Goal: Check status: Check status

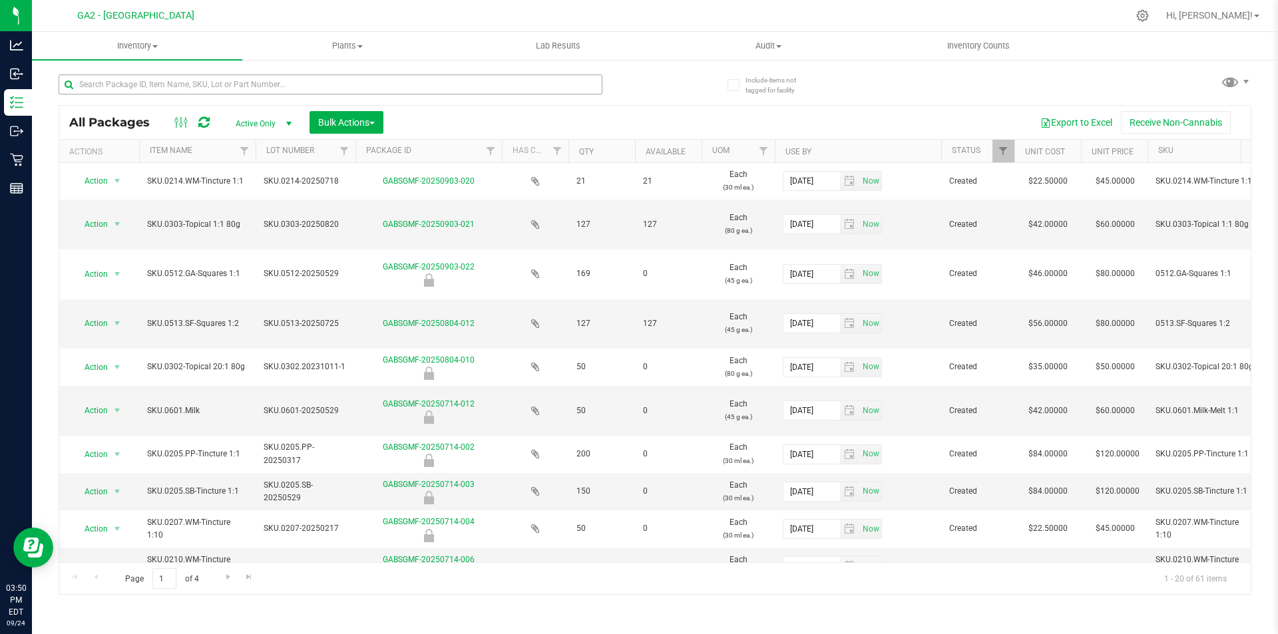
scroll to position [0, 367]
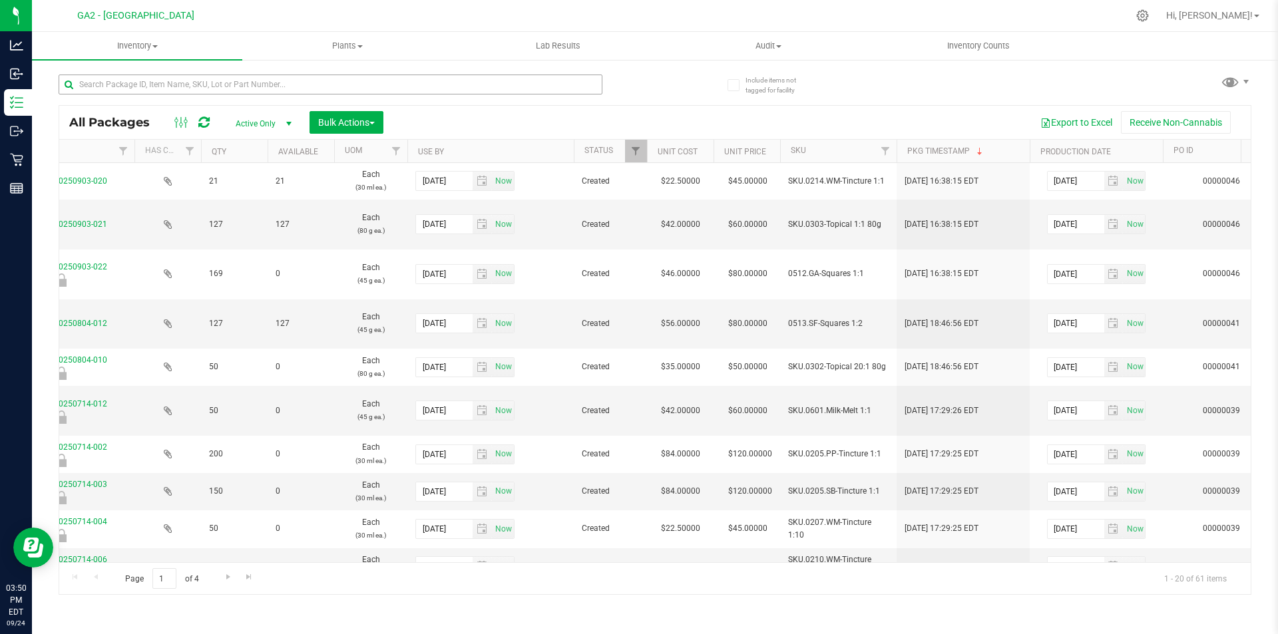
click at [140, 87] on input "text" at bounding box center [331, 85] width 544 height 20
type input "201.pp"
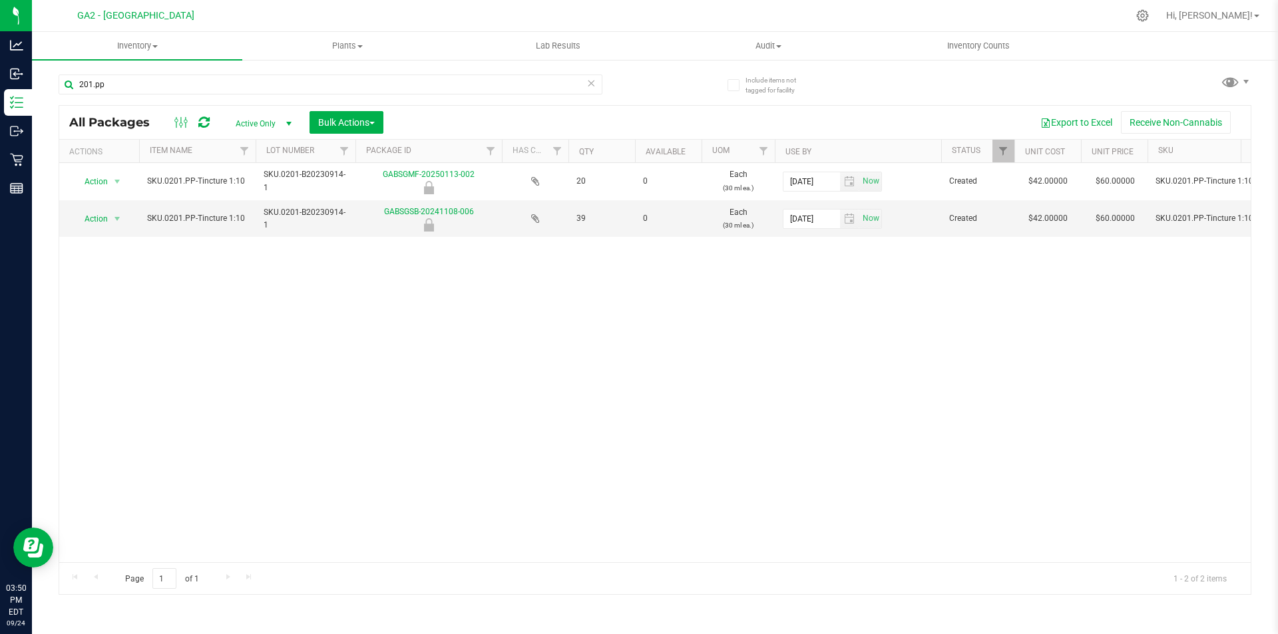
drag, startPoint x: 67, startPoint y: 75, endPoint x: 47, endPoint y: 73, distance: 20.7
click at [47, 73] on div "Include items not tagged for facility 201.pp All Packages Active Only Active On…" at bounding box center [655, 262] width 1246 height 406
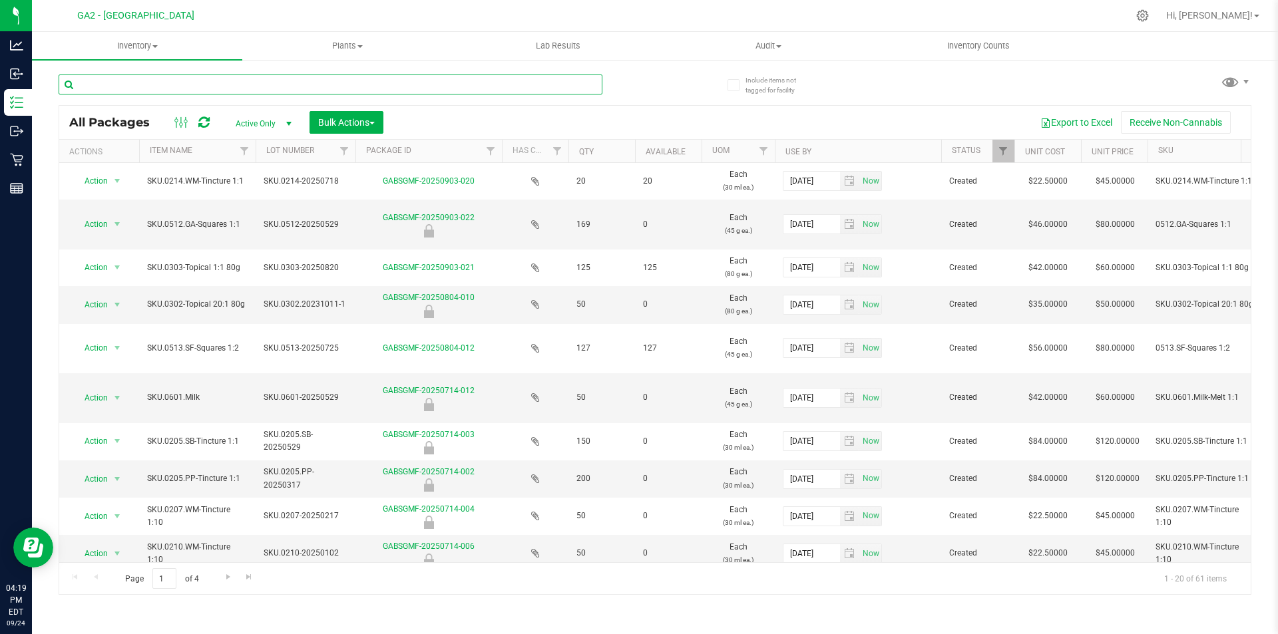
click at [291, 83] on input "text" at bounding box center [331, 85] width 544 height 20
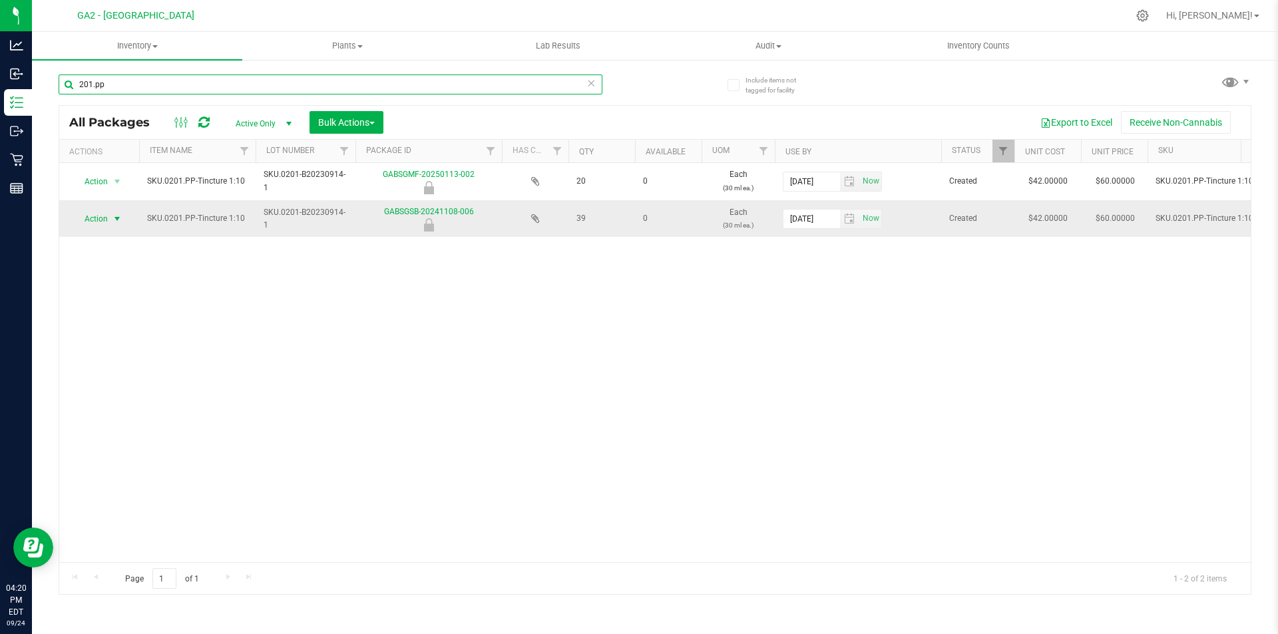
type input "201.pp"
click at [106, 218] on span "Action" at bounding box center [91, 219] width 36 height 19
click at [173, 296] on div "Action Action Edit attributes Global inventory Locate package Mark as sample Pa…" at bounding box center [654, 362] width 1191 height 399
click at [116, 220] on span "select" at bounding box center [117, 219] width 11 height 11
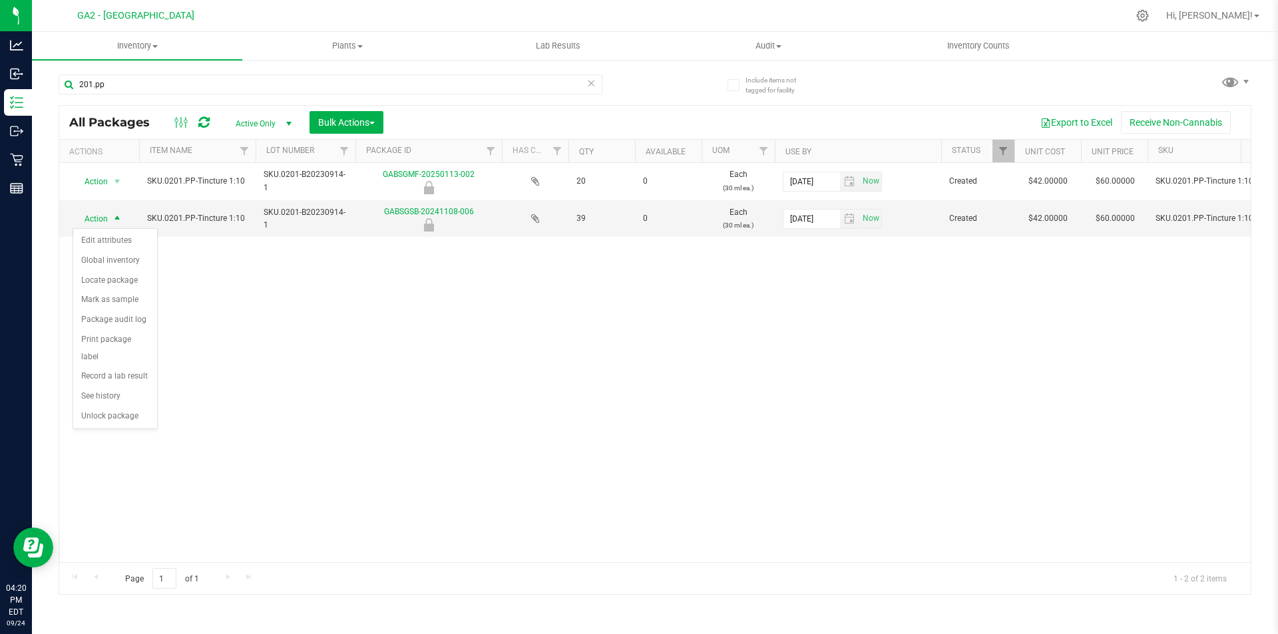
click at [254, 369] on div "Action Action Edit attributes Global inventory Locate package Mark as sample Pa…" at bounding box center [654, 362] width 1191 height 399
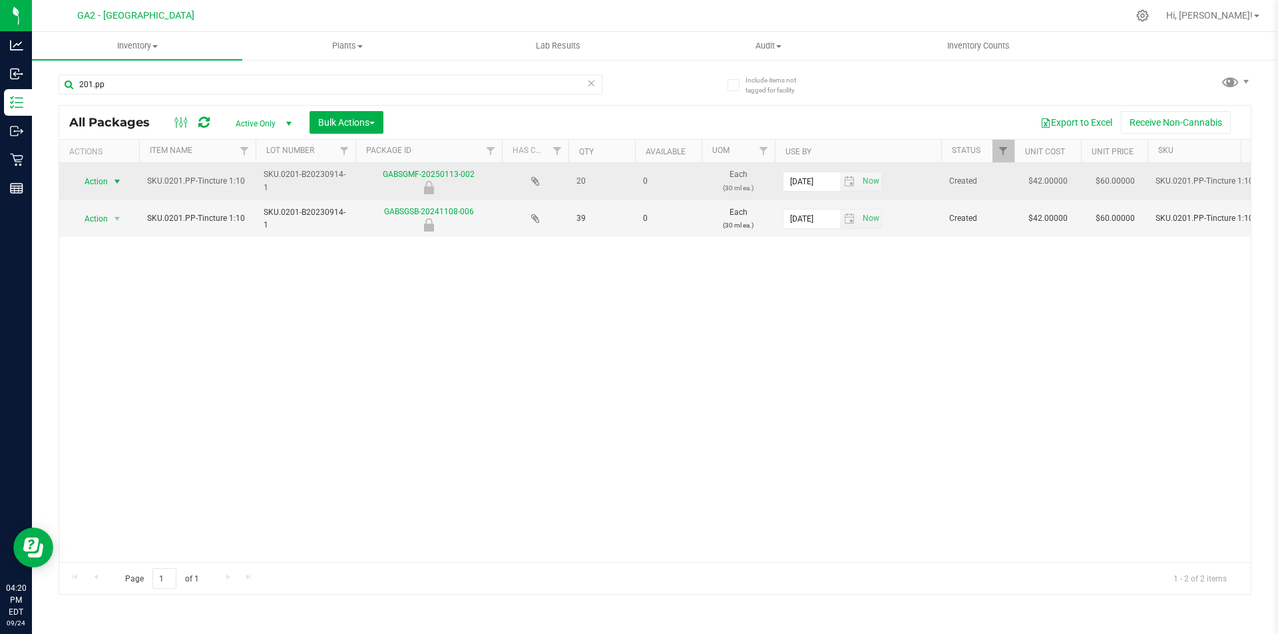
click at [119, 184] on span "select" at bounding box center [117, 181] width 11 height 11
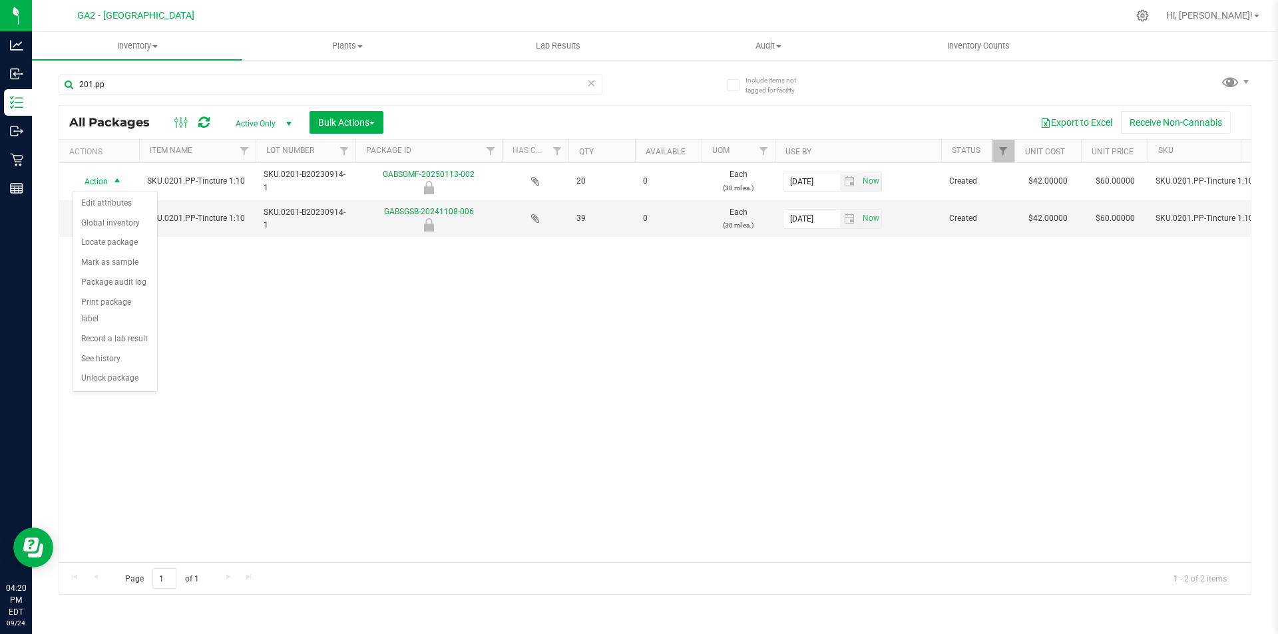
click at [249, 295] on div "Action Action Edit attributes Global inventory Locate package Mark as sample Pa…" at bounding box center [654, 362] width 1191 height 399
click at [578, 216] on span "39" at bounding box center [601, 218] width 51 height 13
click at [579, 216] on span "39" at bounding box center [601, 218] width 51 height 13
click at [116, 219] on span "select" at bounding box center [117, 219] width 11 height 11
click at [244, 313] on div "Action Action Edit attributes Global inventory Locate package Mark as sample Pa…" at bounding box center [654, 362] width 1191 height 399
